Goal: Answer question/provide support

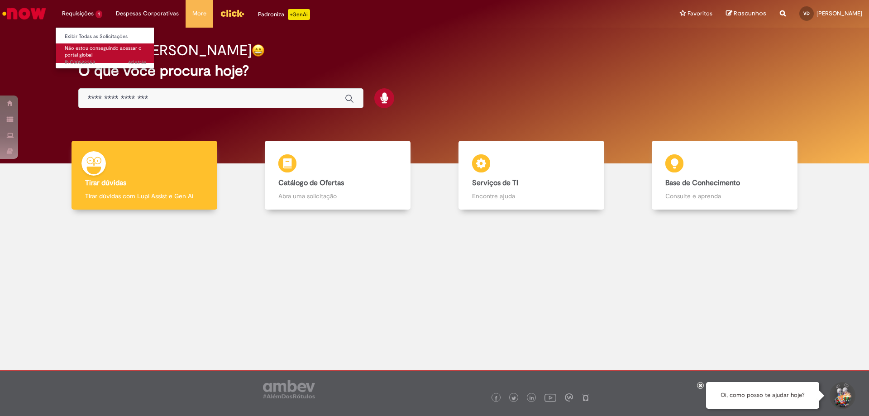
click at [74, 48] on span "Não estou conseguindo acessar o portal global" at bounding box center [103, 52] width 77 height 14
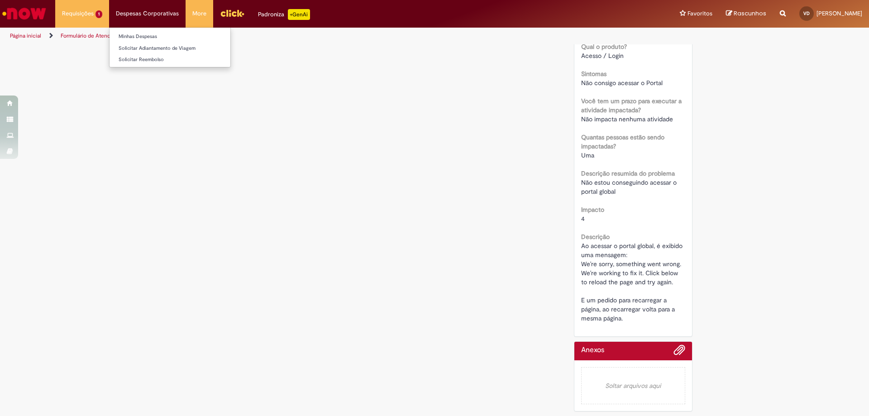
scroll to position [72, 0]
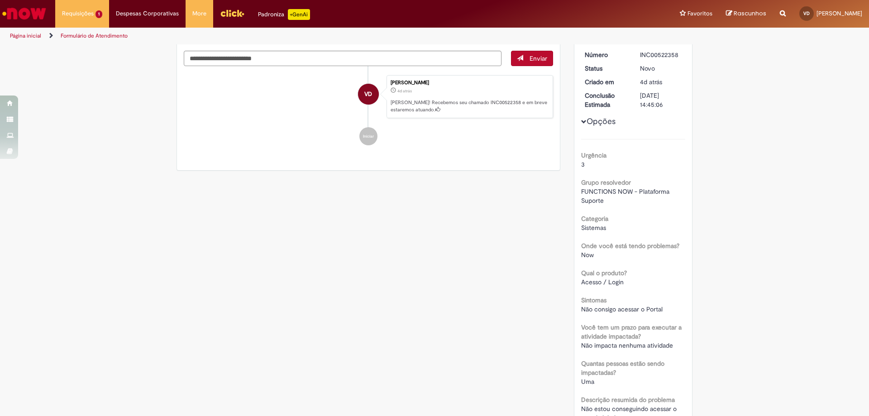
click at [234, 25] on link "Menu Cabeçalho" at bounding box center [232, 13] width 38 height 27
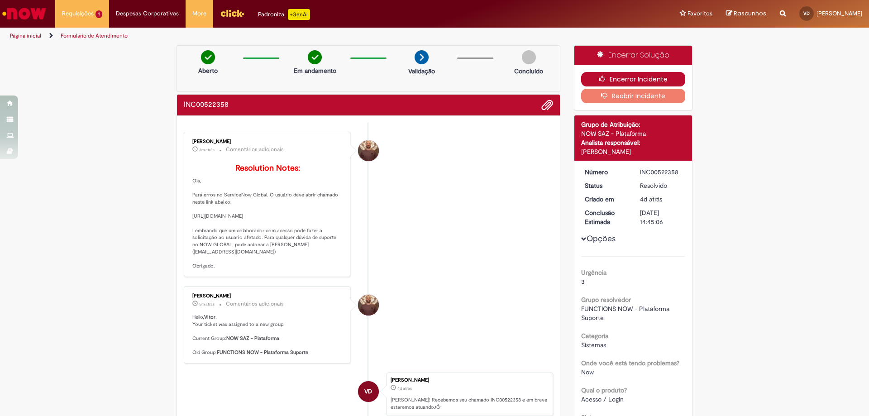
click at [590, 78] on button "Encerrar Incidente" at bounding box center [633, 79] width 105 height 14
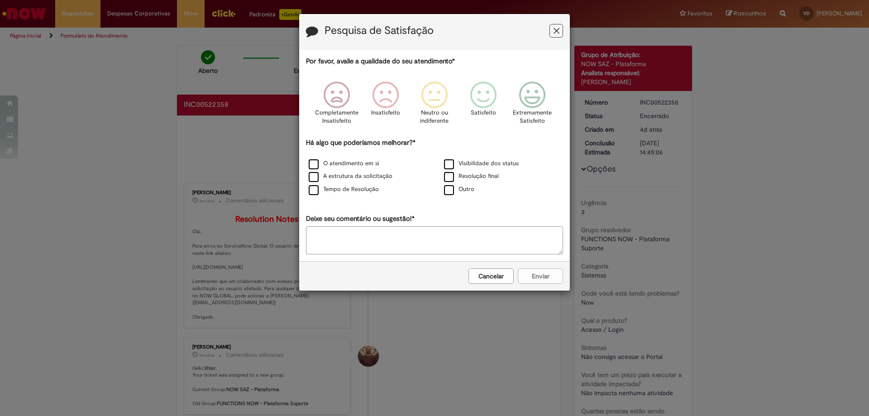
click at [543, 281] on div "Cancelar Enviar" at bounding box center [434, 275] width 271 height 29
click at [532, 90] on icon "Feedback" at bounding box center [532, 94] width 34 height 27
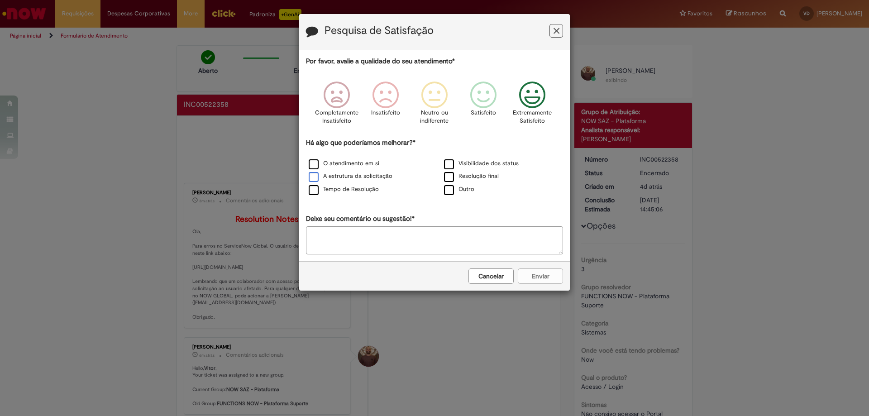
click at [309, 179] on label "A estrutura da solicitação" at bounding box center [351, 176] width 84 height 9
click at [532, 274] on button "Enviar" at bounding box center [540, 275] width 45 height 15
